Goal: Information Seeking & Learning: Learn about a topic

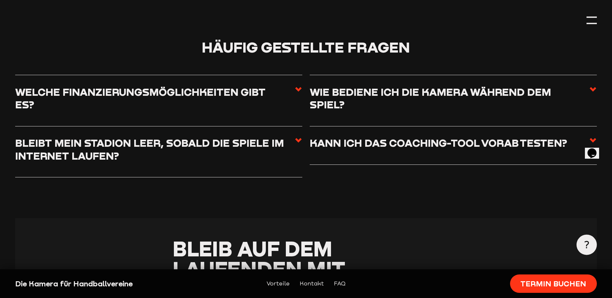
scroll to position [1581, 0]
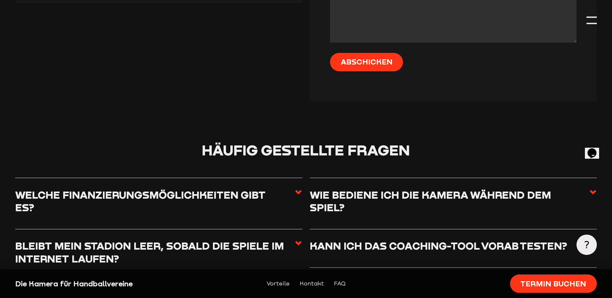
click at [171, 188] on h3 "Welche Finanzierungsmöglichkeiten gibt es?" at bounding box center [154, 200] width 279 height 25
click at [0, 0] on input "Welche Finanzierungsmöglichkeiten gibt es?" at bounding box center [0, 0] width 0 height 0
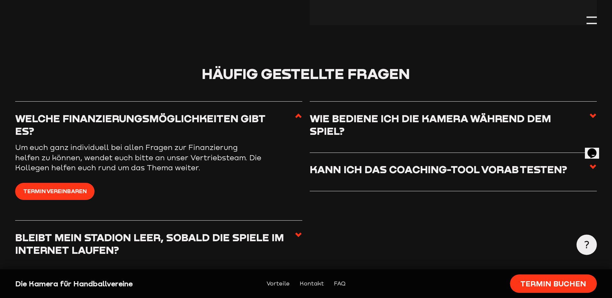
scroll to position [1677, 0]
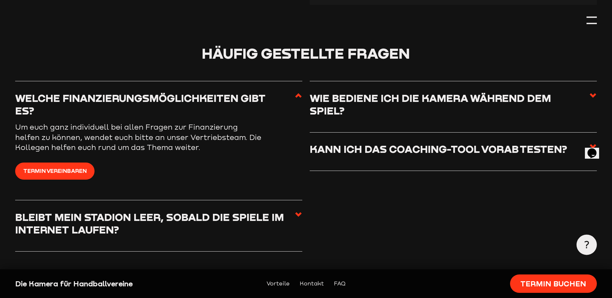
click at [268, 92] on h3 "Welche Finanzierungsmöglichkeiten gibt es?" at bounding box center [154, 104] width 279 height 25
click at [0, 0] on input "Welche Finanzierungsmöglichkeiten gibt es?" at bounding box center [0, 0] width 0 height 0
click at [291, 92] on h3 "Welche Finanzierungsmöglichkeiten gibt es?" at bounding box center [154, 104] width 279 height 25
click at [0, 0] on input "Welche Finanzierungsmöglichkeiten gibt es?" at bounding box center [0, 0] width 0 height 0
drag, startPoint x: 295, startPoint y: 77, endPoint x: 295, endPoint y: 82, distance: 5.2
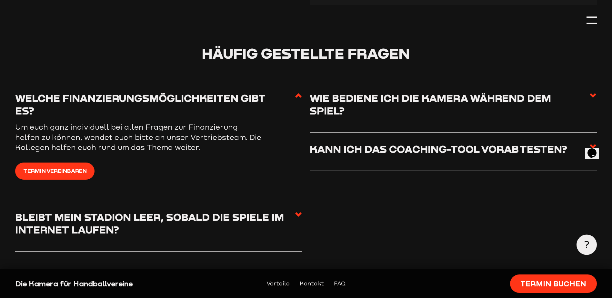
click at [295, 92] on icon at bounding box center [299, 96] width 8 height 8
click at [0, 0] on input "Welche Finanzierungsmöglichkeiten gibt es?" at bounding box center [0, 0] width 0 height 0
drag, startPoint x: 225, startPoint y: 88, endPoint x: 221, endPoint y: 91, distance: 4.8
click at [225, 92] on h3 "Welche Finanzierungsmöglichkeiten gibt es?" at bounding box center [154, 104] width 279 height 25
click at [0, 0] on input "Welche Finanzierungsmöglichkeiten gibt es?" at bounding box center [0, 0] width 0 height 0
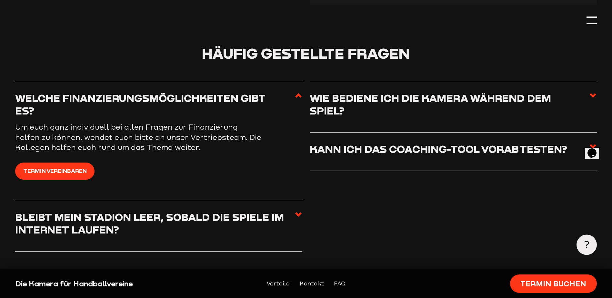
click at [174, 211] on h3 "Bleibt mein Stadion leer, sobald die Spiele im Internet laufen?" at bounding box center [154, 223] width 279 height 25
click at [0, 0] on input "Bleibt mein Stadion leer, sobald die Spiele im Internet laufen?" at bounding box center [0, 0] width 0 height 0
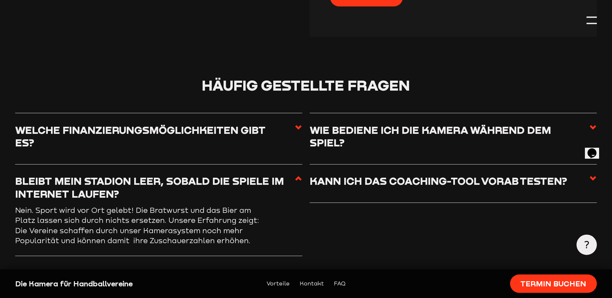
scroll to position [1645, 0]
click at [446, 124] on h3 "Wie bediene ich die Kamera während dem Spiel?" at bounding box center [449, 136] width 279 height 25
click at [0, 0] on input "Wie bediene ich die Kamera während dem Spiel?" at bounding box center [0, 0] width 0 height 0
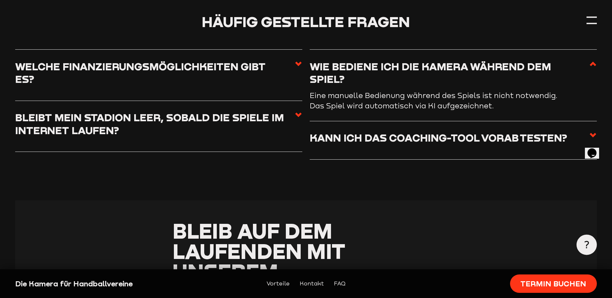
scroll to position [1710, 0]
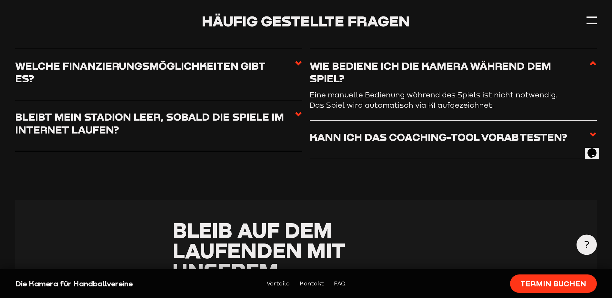
click at [474, 131] on h3 "Kann ich das Coaching-Tool vorab testen?" at bounding box center [443, 137] width 267 height 13
click at [0, 0] on input "Kann ich das Coaching-Tool vorab testen?" at bounding box center [0, 0] width 0 height 0
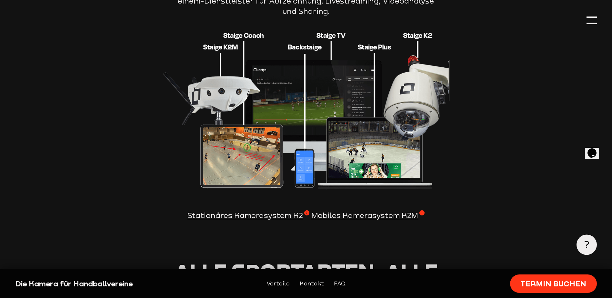
scroll to position [839, 0]
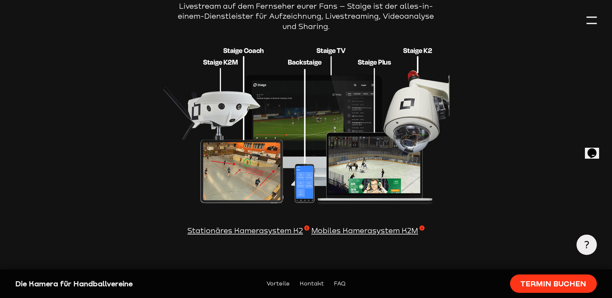
drag, startPoint x: 249, startPoint y: 214, endPoint x: 254, endPoint y: 219, distance: 7.5
click at [249, 225] on span "Stationäres Kamerasystem K2" at bounding box center [248, 230] width 122 height 10
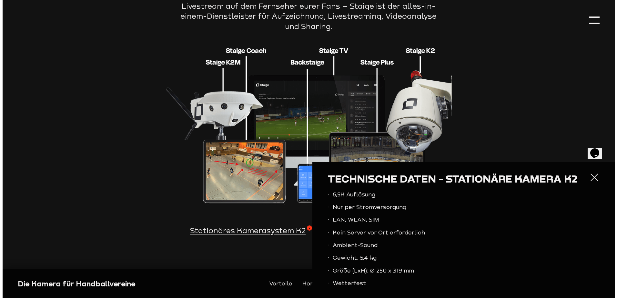
scroll to position [841, 0]
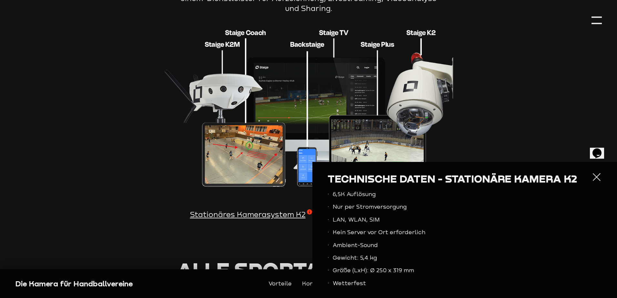
drag, startPoint x: 594, startPoint y: 179, endPoint x: 583, endPoint y: 179, distance: 11.0
click at [594, 179] on div at bounding box center [596, 177] width 10 height 10
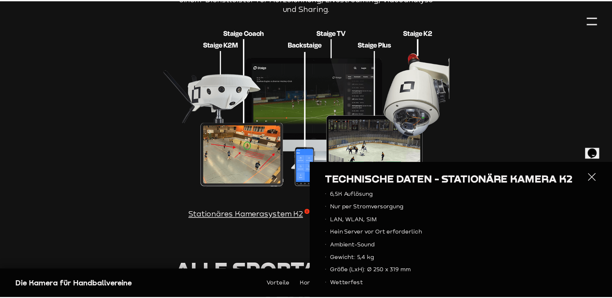
scroll to position [839, 0]
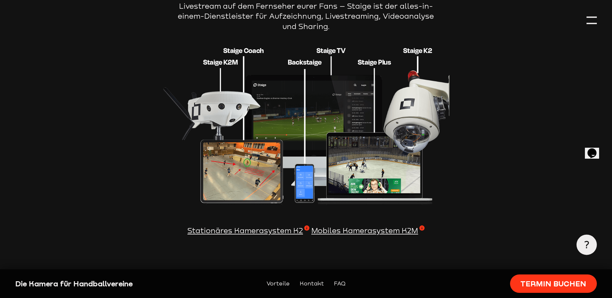
click at [365, 225] on span "Mobiles Kamerasystem K2M" at bounding box center [367, 230] width 113 height 10
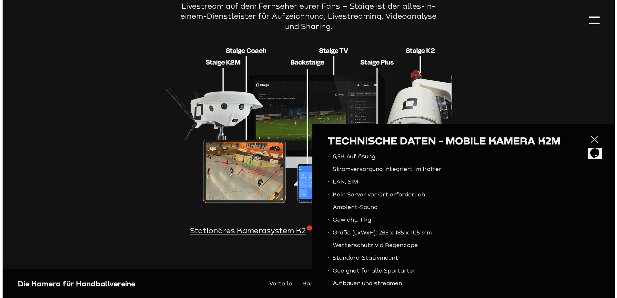
scroll to position [841, 0]
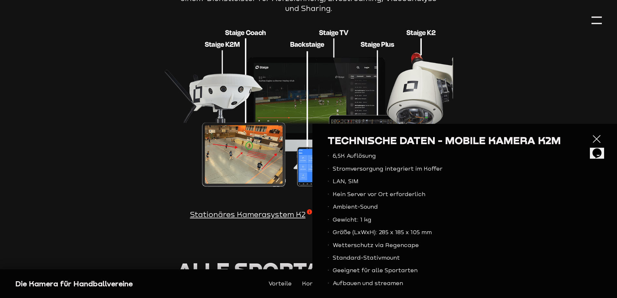
click at [595, 137] on div at bounding box center [596, 139] width 10 height 10
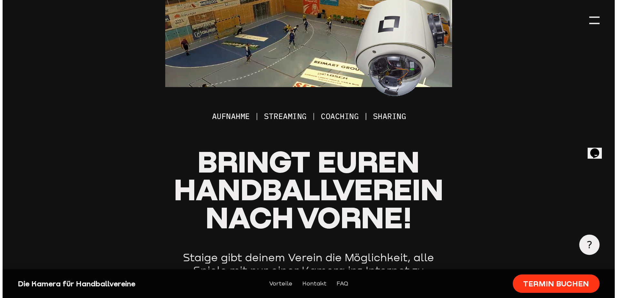
scroll to position [0, 0]
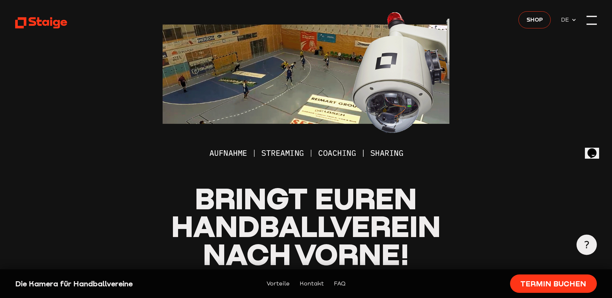
click at [589, 16] on div at bounding box center [591, 16] width 10 height 1
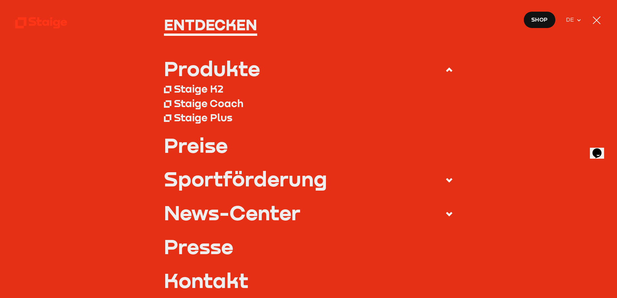
scroll to position [32, 0]
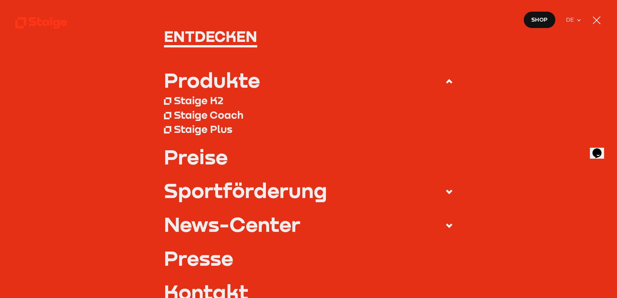
click at [197, 80] on div "Produkte" at bounding box center [212, 80] width 96 height 20
click at [0, 0] on input "Produkte" at bounding box center [0, 0] width 0 height 0
click at [203, 116] on div "Staige Coach" at bounding box center [208, 114] width 69 height 13
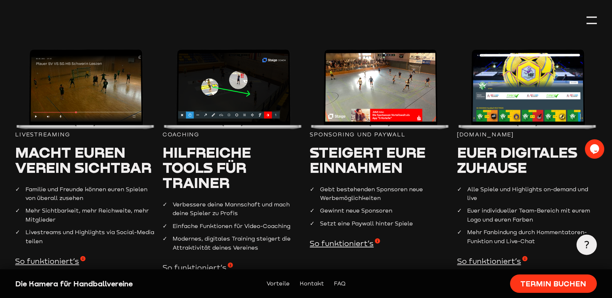
scroll to position [419, 0]
click at [64, 256] on span "So funktioniert’s" at bounding box center [50, 261] width 70 height 10
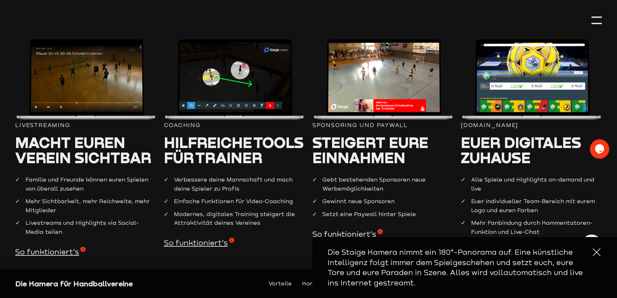
click at [592, 248] on div at bounding box center [596, 252] width 10 height 10
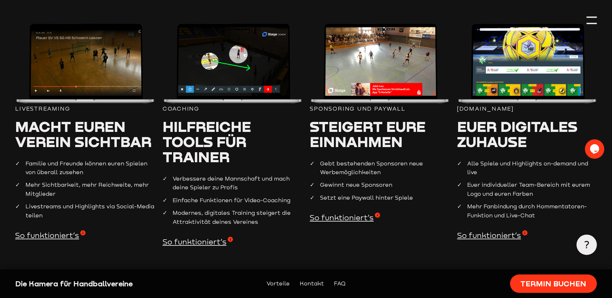
scroll to position [452, 0]
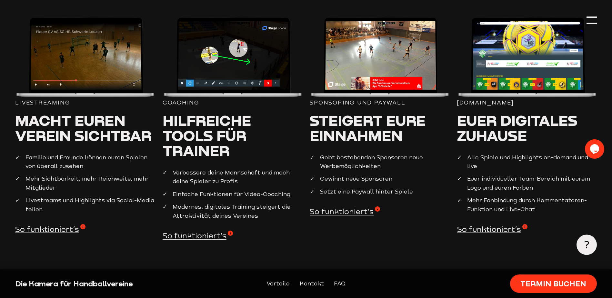
click at [488, 224] on span "So funktioniert’s" at bounding box center [492, 229] width 70 height 10
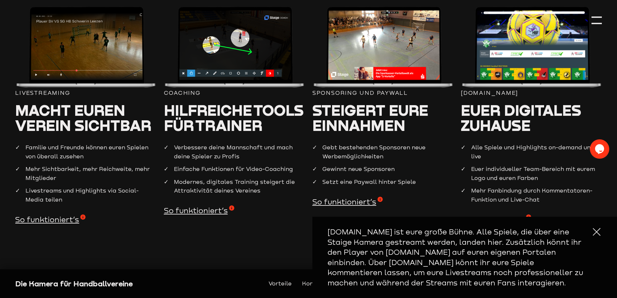
click at [596, 235] on div at bounding box center [596, 232] width 10 height 10
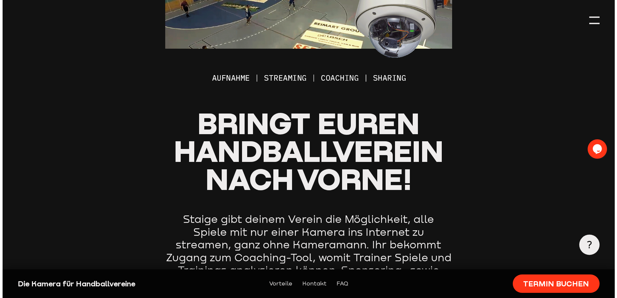
scroll to position [0, 0]
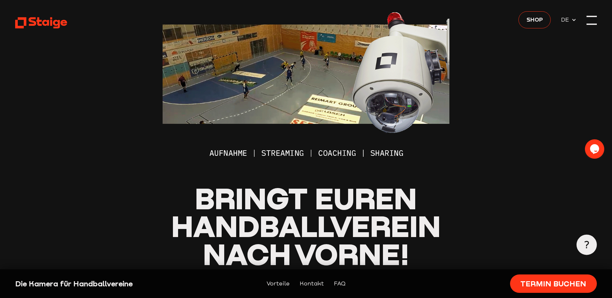
click at [591, 21] on div at bounding box center [591, 20] width 10 height 10
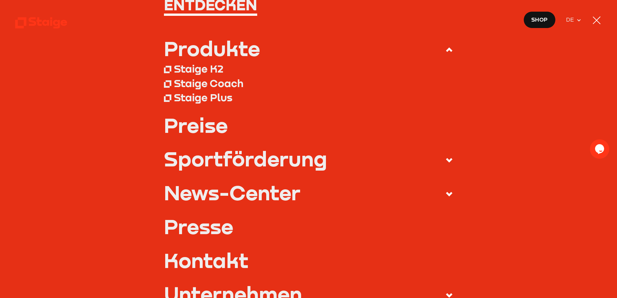
scroll to position [65, 0]
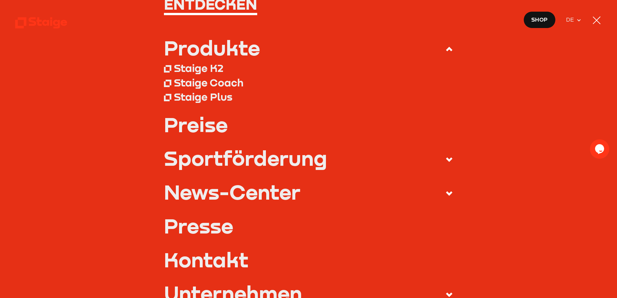
click at [207, 126] on link "Preise" at bounding box center [308, 124] width 289 height 20
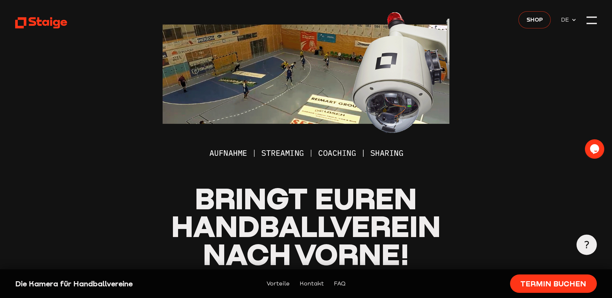
click at [532, 23] on span "Shop" at bounding box center [534, 19] width 16 height 9
click at [596, 19] on div at bounding box center [591, 20] width 10 height 10
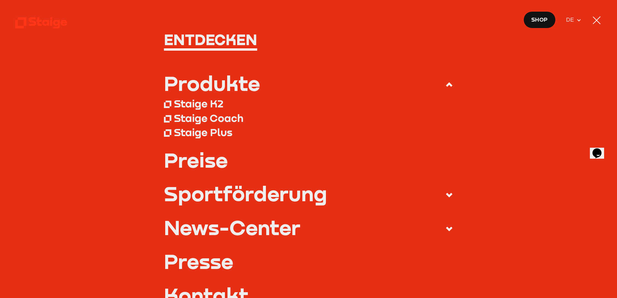
scroll to position [97, 0]
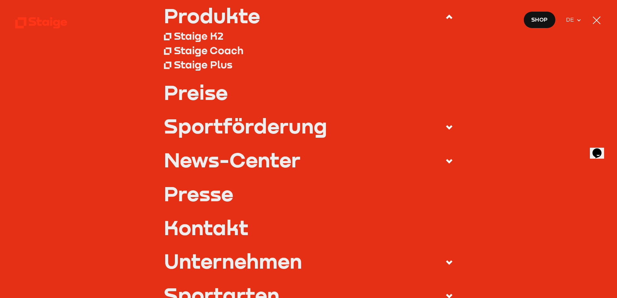
click at [222, 124] on div "Sportförderung" at bounding box center [245, 125] width 163 height 20
click at [0, 0] on input "Sportförderung" at bounding box center [0, 0] width 0 height 0
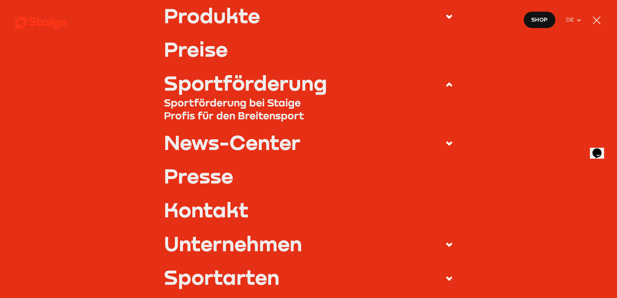
click at [301, 82] on div "Sportförderung" at bounding box center [245, 83] width 163 height 20
click at [0, 0] on input "Sportförderung" at bounding box center [0, 0] width 0 height 0
click at [445, 85] on icon at bounding box center [449, 85] width 8 height 8
click at [0, 0] on input "Sportförderung" at bounding box center [0, 0] width 0 height 0
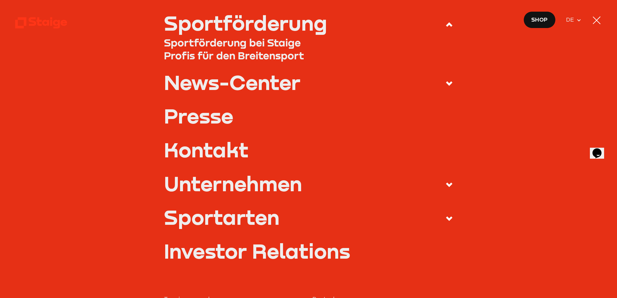
scroll to position [226, 0]
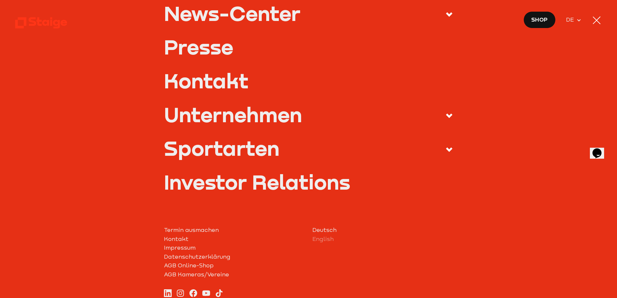
click at [238, 148] on div "Sportarten" at bounding box center [221, 148] width 115 height 20
click at [0, 0] on input "Sportarten" at bounding box center [0, 0] width 0 height 0
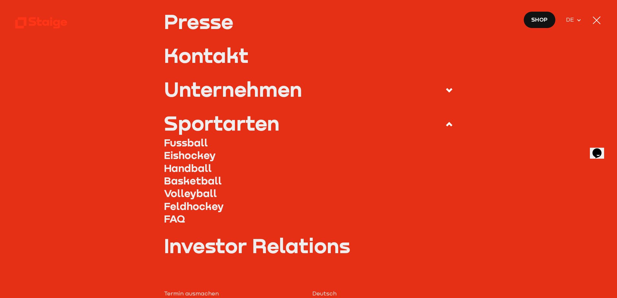
click at [183, 169] on link "Handball" at bounding box center [308, 168] width 289 height 13
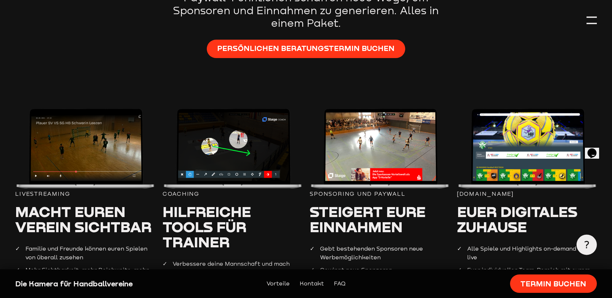
scroll to position [387, 0]
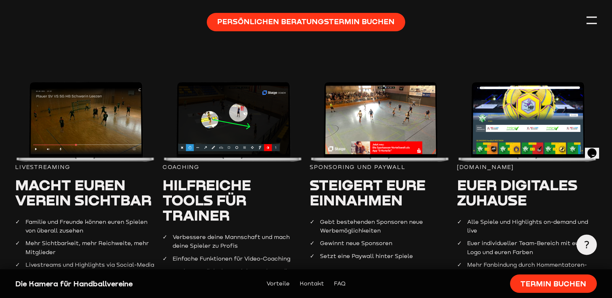
click at [586, 246] on icon at bounding box center [587, 245] width 8 height 8
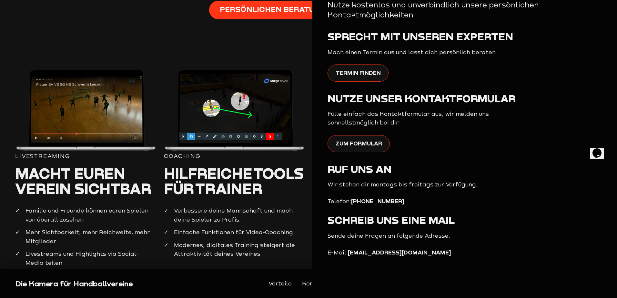
scroll to position [0, 0]
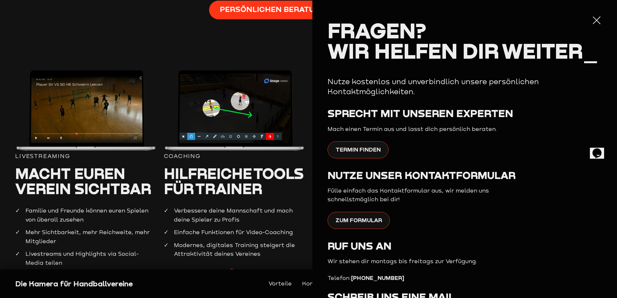
click at [594, 19] on div at bounding box center [596, 20] width 10 height 10
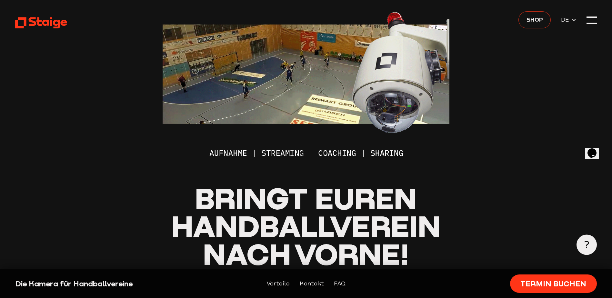
click at [535, 26] on link "Shop" at bounding box center [534, 19] width 32 height 17
click at [48, 21] on use at bounding box center [41, 22] width 52 height 11
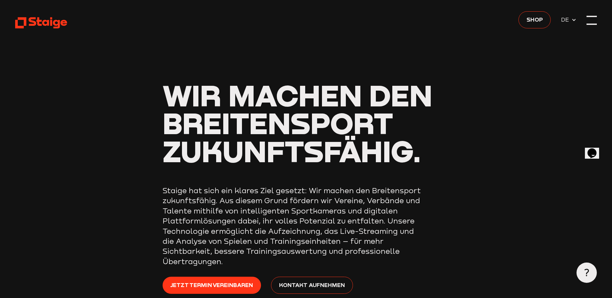
click at [590, 23] on div at bounding box center [591, 20] width 10 height 10
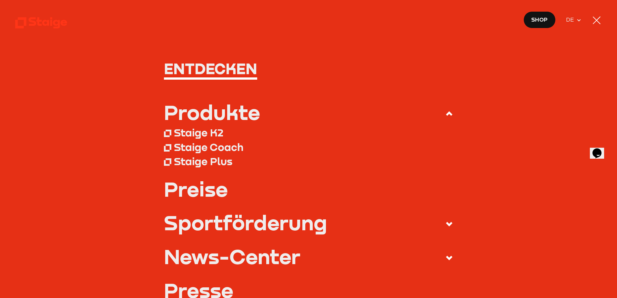
click at [447, 111] on icon at bounding box center [449, 114] width 8 height 8
click at [0, 0] on input "Produkte" at bounding box center [0, 0] width 0 height 0
click at [243, 114] on div "Produkte" at bounding box center [212, 112] width 96 height 20
click at [0, 0] on input "Produkte" at bounding box center [0, 0] width 0 height 0
click at [119, 47] on nav "Entdecken Produkte Staige K2 Staige Coach Staige Plus Preise Blog FAQ" at bounding box center [308, 149] width 617 height 298
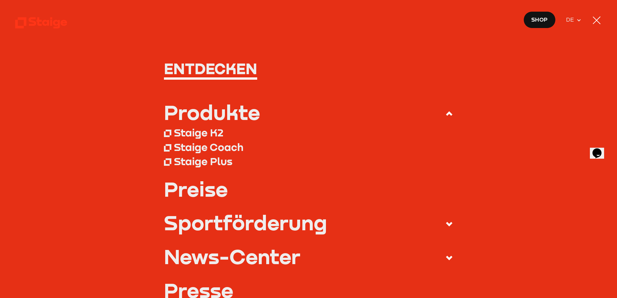
click at [34, 21] on use at bounding box center [41, 22] width 52 height 11
